Goal: Information Seeking & Learning: Learn about a topic

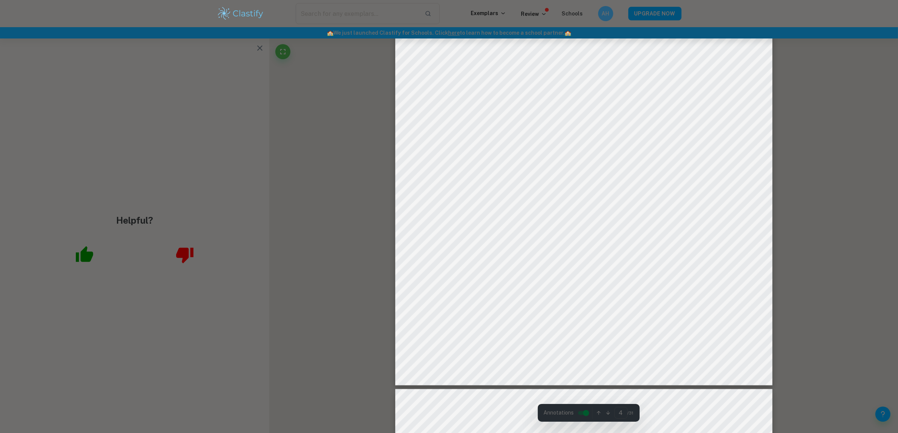
scroll to position [1933, 0]
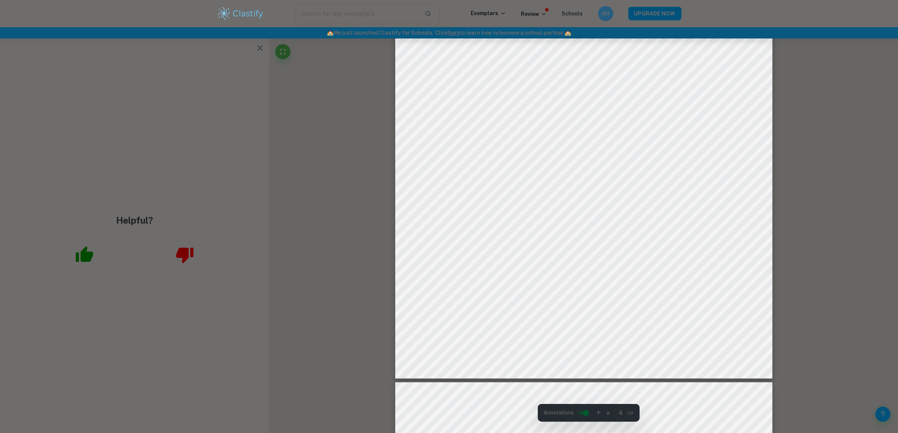
click at [254, 47] on button "button" at bounding box center [259, 47] width 15 height 15
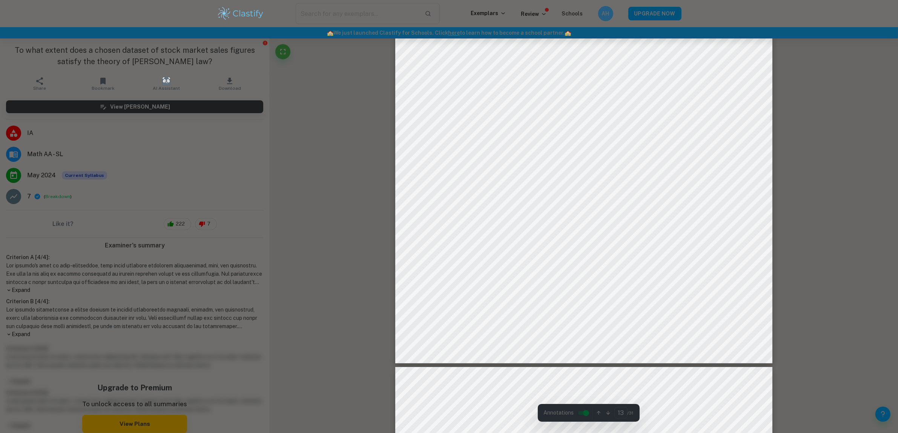
scroll to position [6851, 0]
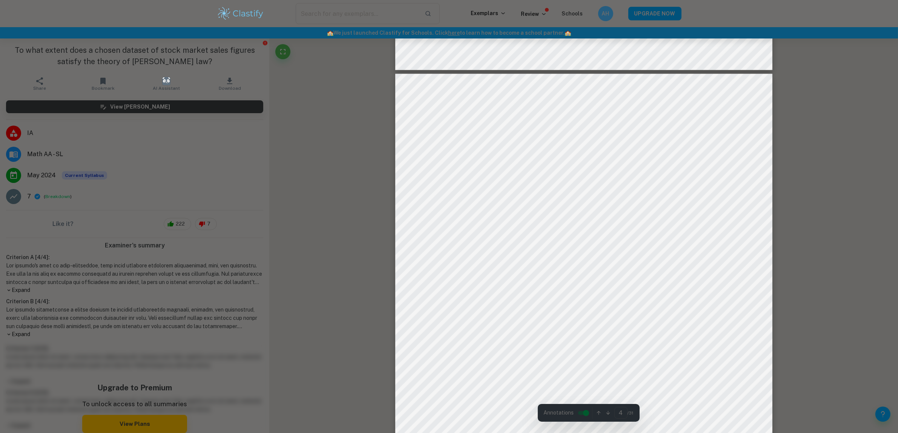
scroll to position [1714, 0]
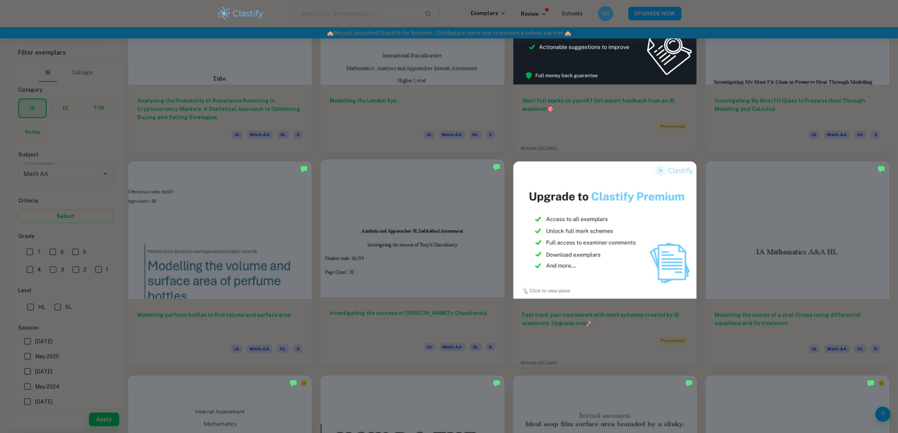
scroll to position [236, 0]
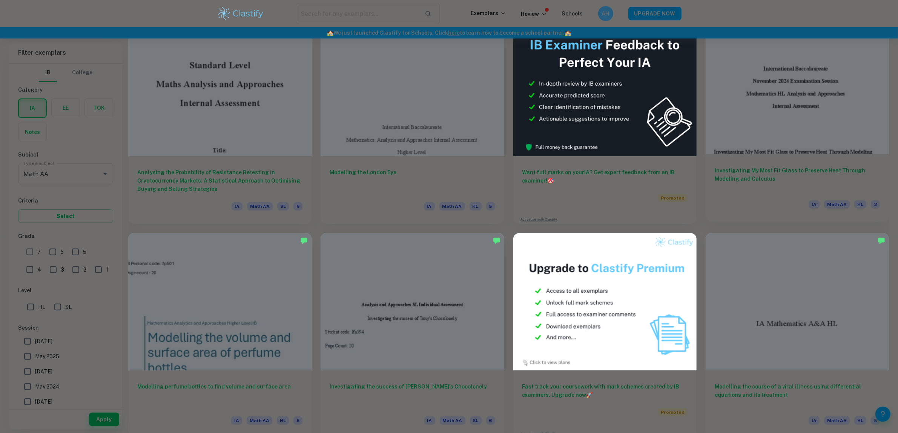
click at [806, 167] on h6 "Investigating My Most Fit Glass to Preserve Heat Through Modeling and Calculus" at bounding box center [797, 178] width 165 height 25
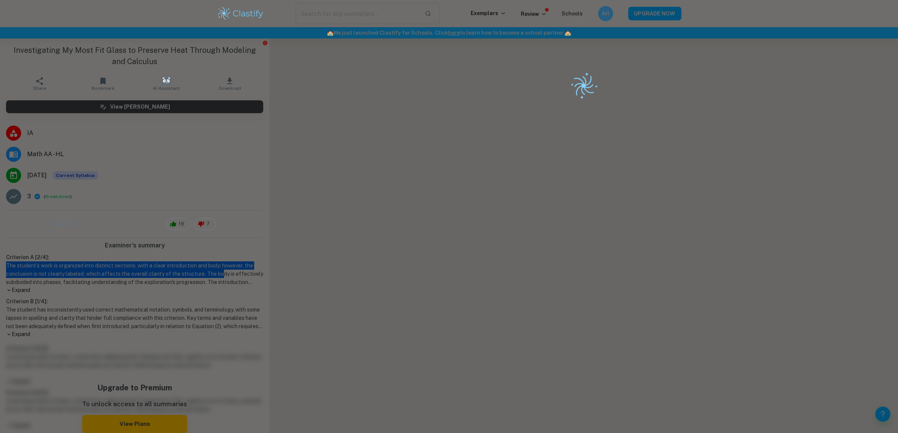
drag, startPoint x: 216, startPoint y: 275, endPoint x: 178, endPoint y: 256, distance: 41.8
click at [178, 256] on div "Criterion A [ 2 / 4 ]: The student’s work is organized into distinct sections, …" at bounding box center [134, 273] width 263 height 41
click at [178, 256] on h6 "Criterion A [ 2 / 4 ]:" at bounding box center [134, 257] width 257 height 8
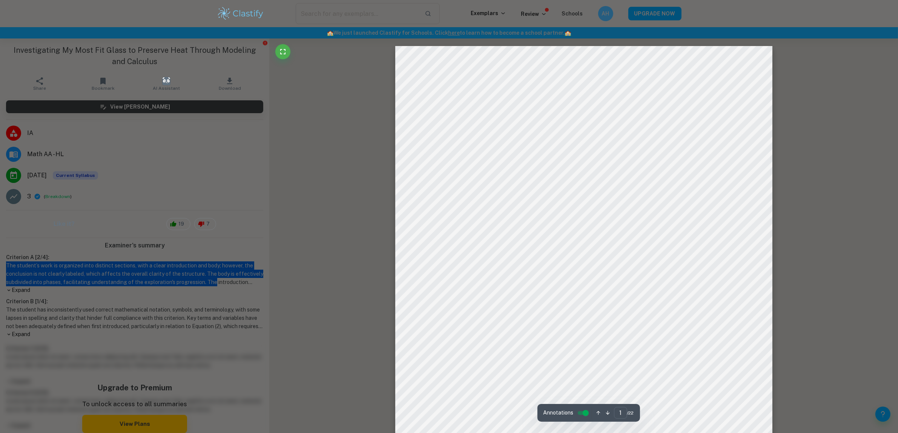
drag, startPoint x: 187, startPoint y: 264, endPoint x: 244, endPoint y: 282, distance: 59.2
click at [244, 282] on div "Criterion A [ 2 / 4 ]: The student’s work is organized into distinct sections, …" at bounding box center [134, 273] width 263 height 41
click at [244, 282] on h1 "The student’s work is organized into distinct sections, with a clear introducti…" at bounding box center [134, 273] width 257 height 25
drag, startPoint x: 255, startPoint y: 282, endPoint x: 238, endPoint y: 255, distance: 31.2
click at [238, 255] on div "Criterion A [ 2 / 4 ]: The student’s work is organized into distinct sections, …" at bounding box center [134, 273] width 263 height 41
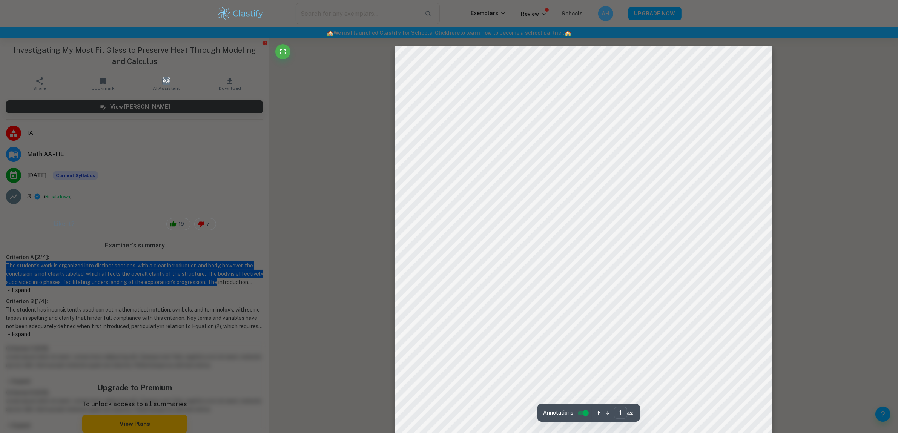
click at [238, 255] on h6 "Criterion A [ 2 / 4 ]:" at bounding box center [134, 257] width 257 height 8
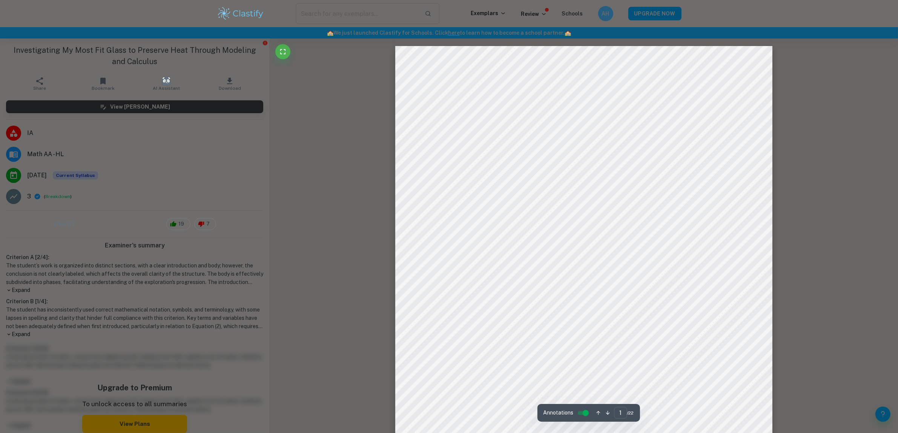
drag, startPoint x: 311, startPoint y: 253, endPoint x: 303, endPoint y: 275, distance: 24.1
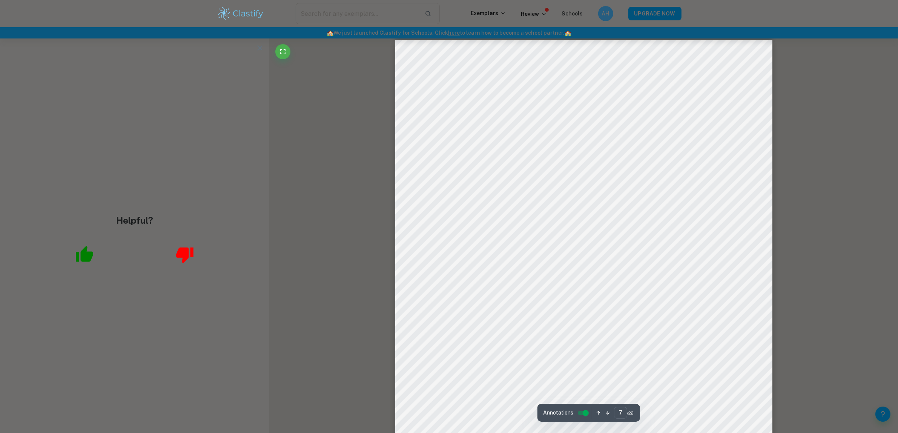
scroll to position [3348, 0]
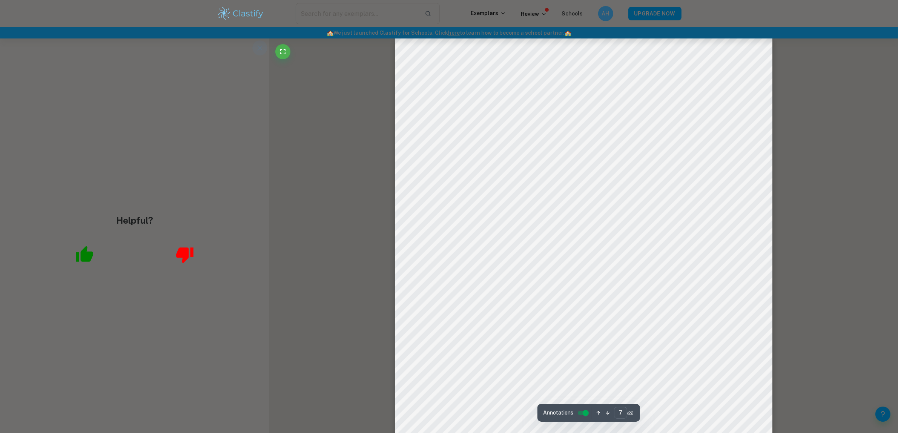
click at [260, 51] on icon "button" at bounding box center [259, 47] width 9 height 9
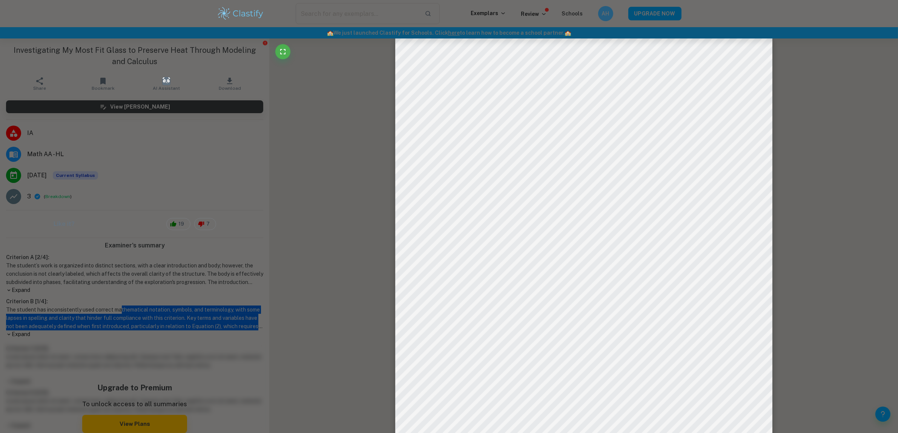
drag, startPoint x: 123, startPoint y: 311, endPoint x: 170, endPoint y: 331, distance: 50.9
click at [170, 331] on div "Criterion B [ 1 / 4 ]: The student has inconsistently used correct mathematical…" at bounding box center [134, 317] width 263 height 41
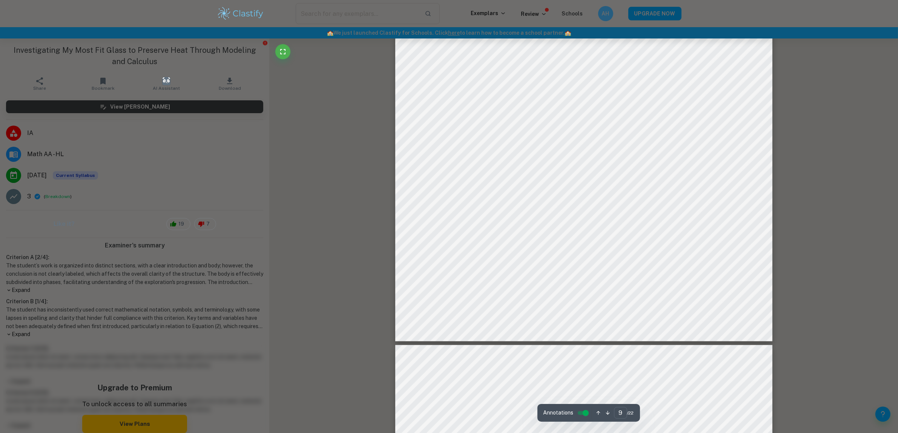
type input "10"
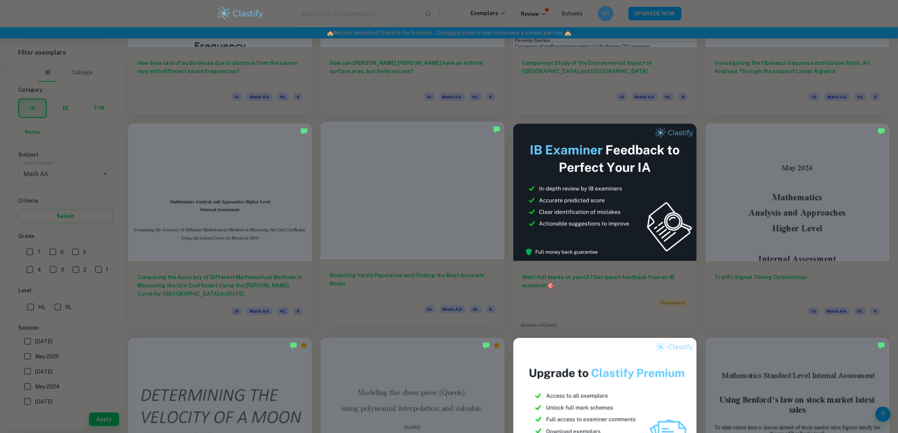
scroll to position [990, 0]
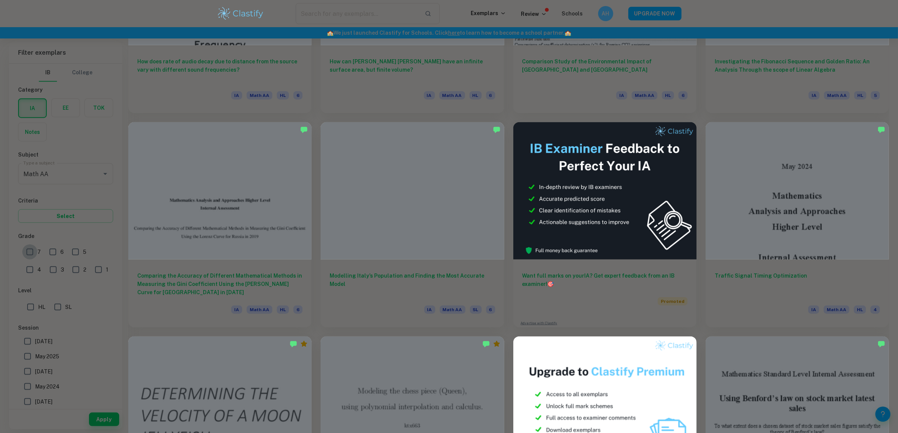
click at [26, 250] on input "7" at bounding box center [29, 251] width 15 height 15
checkbox input "true"
click at [106, 414] on div "Apply" at bounding box center [65, 420] width 113 height 20
click at [106, 415] on button "Apply" at bounding box center [104, 420] width 30 height 14
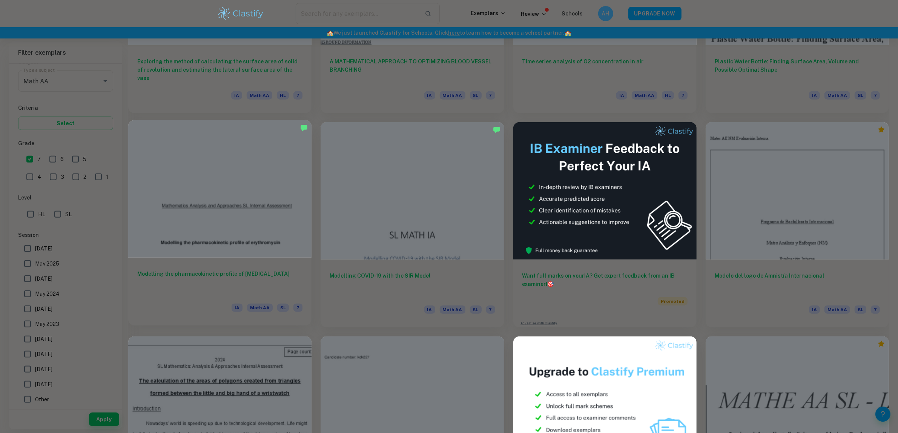
click at [289, 284] on h6 "Modelling the pharmacokinetic profile of [MEDICAL_DATA]" at bounding box center [219, 282] width 165 height 25
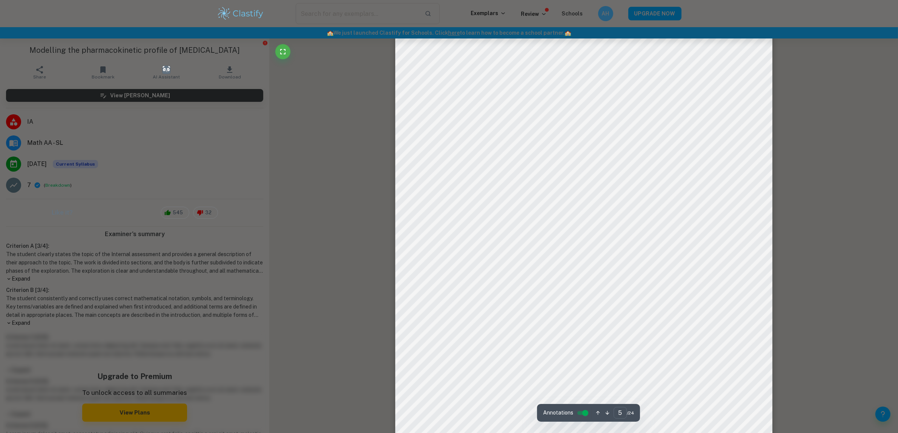
scroll to position [2310, 0]
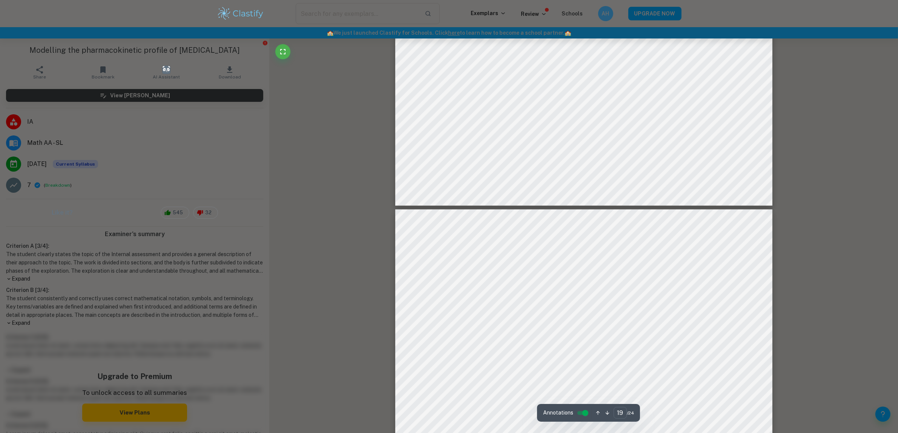
type input "20"
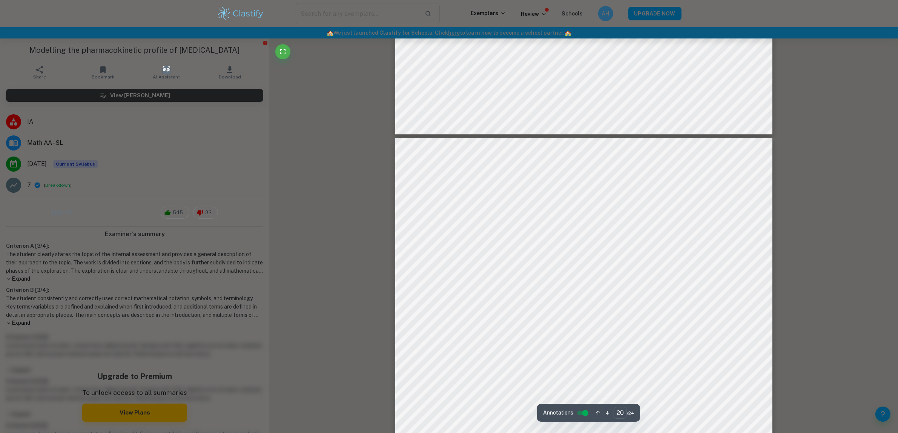
scroll to position [10366, 0]
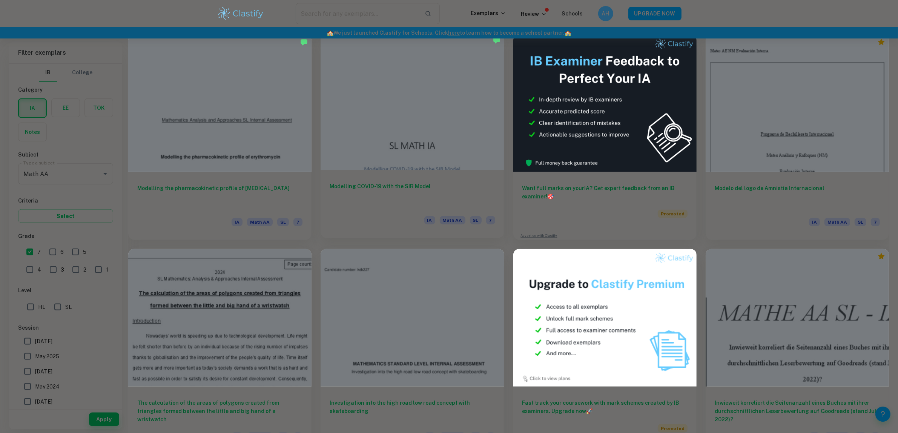
scroll to position [943, 0]
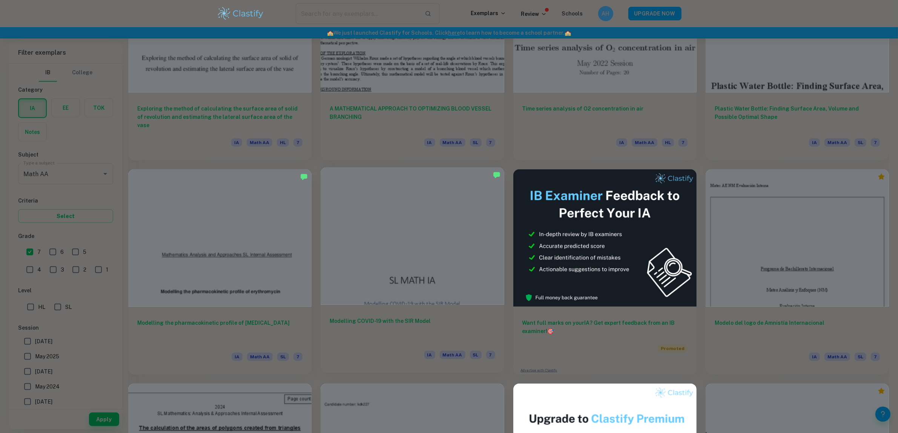
click at [336, 217] on div at bounding box center [412, 236] width 183 height 138
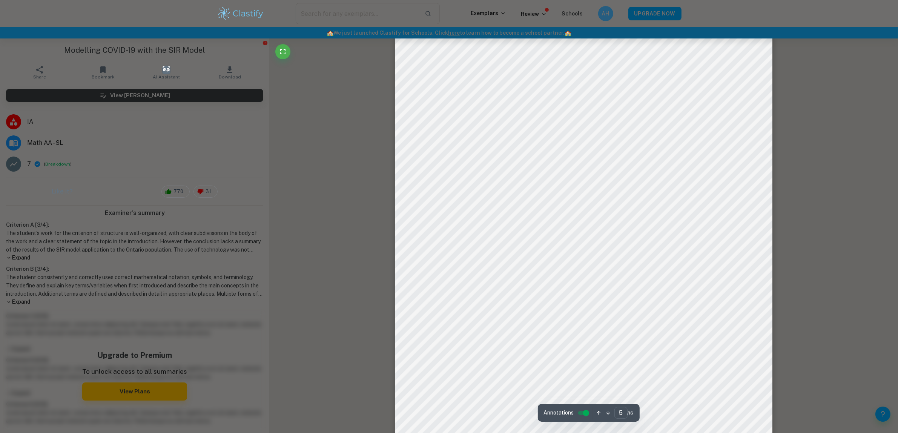
scroll to position [2122, 0]
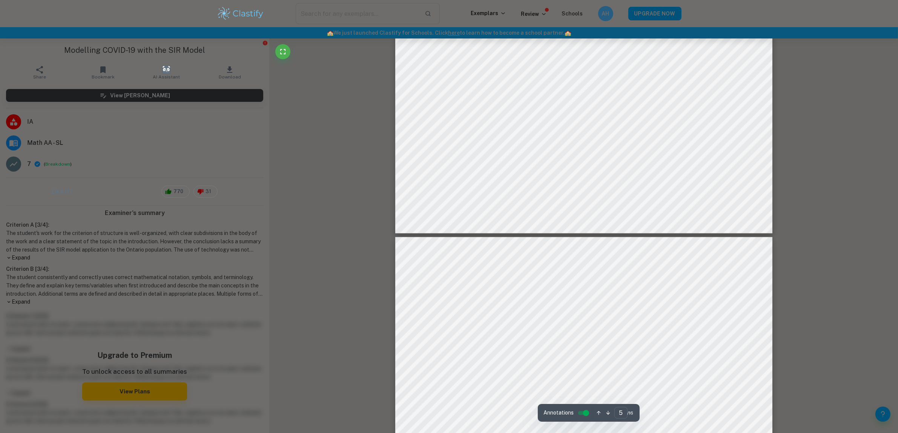
type input "4"
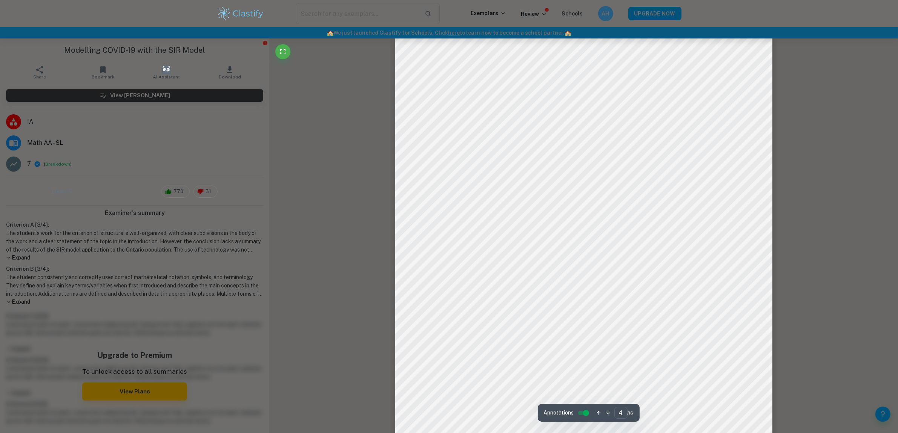
scroll to position [1603, 0]
